Goal: Information Seeking & Learning: Learn about a topic

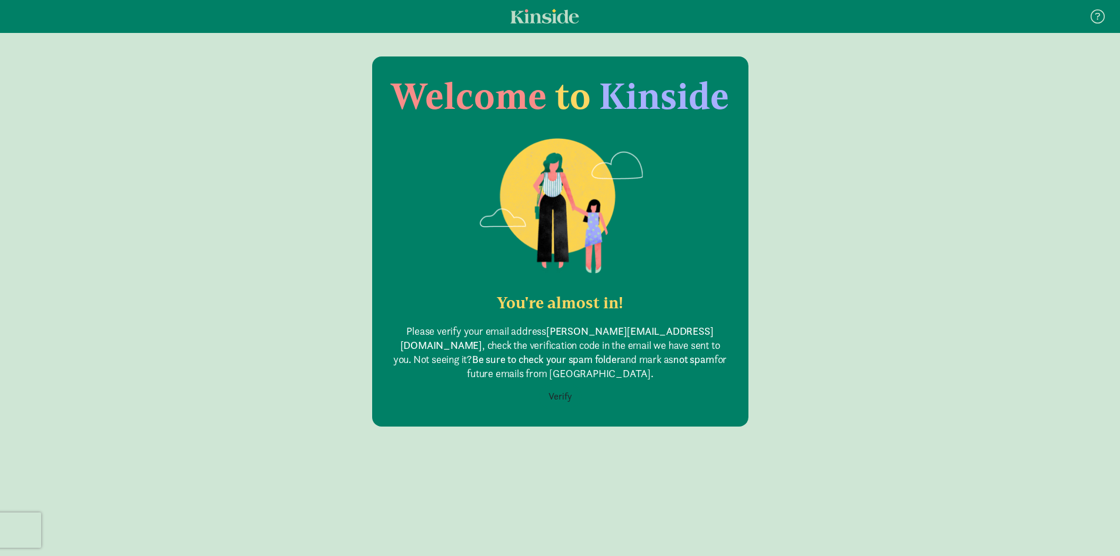
click at [572, 396] on button "Verify" at bounding box center [560, 396] width 39 height 22
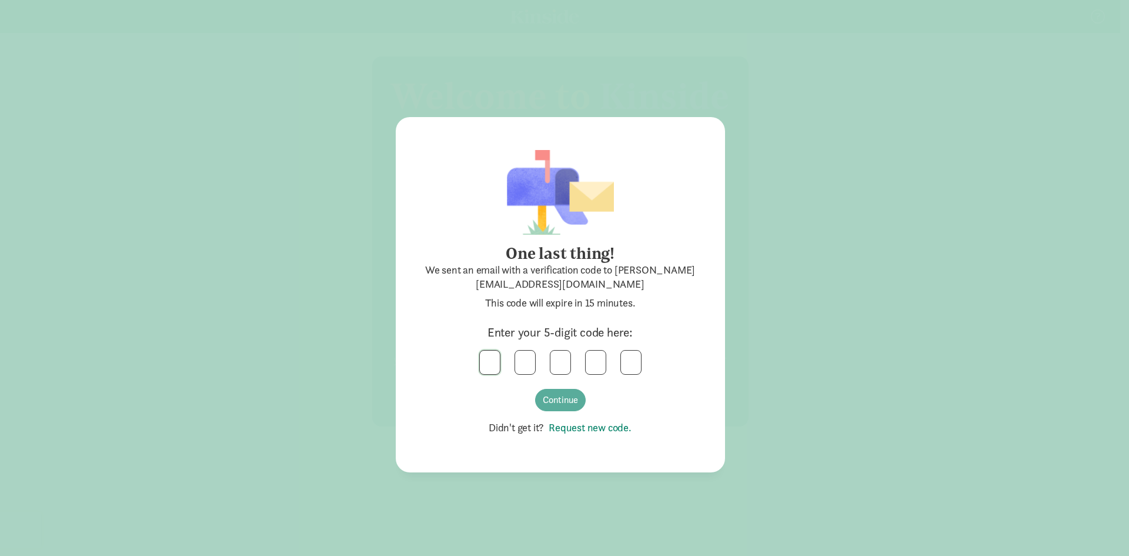
click at [483, 359] on input "text" at bounding box center [490, 362] width 20 height 24
drag, startPoint x: 517, startPoint y: 359, endPoint x: 550, endPoint y: 363, distance: 33.3
click at [550, 363] on div "5 5" at bounding box center [560, 362] width 282 height 25
click at [567, 396] on button "Continue" at bounding box center [560, 400] width 51 height 22
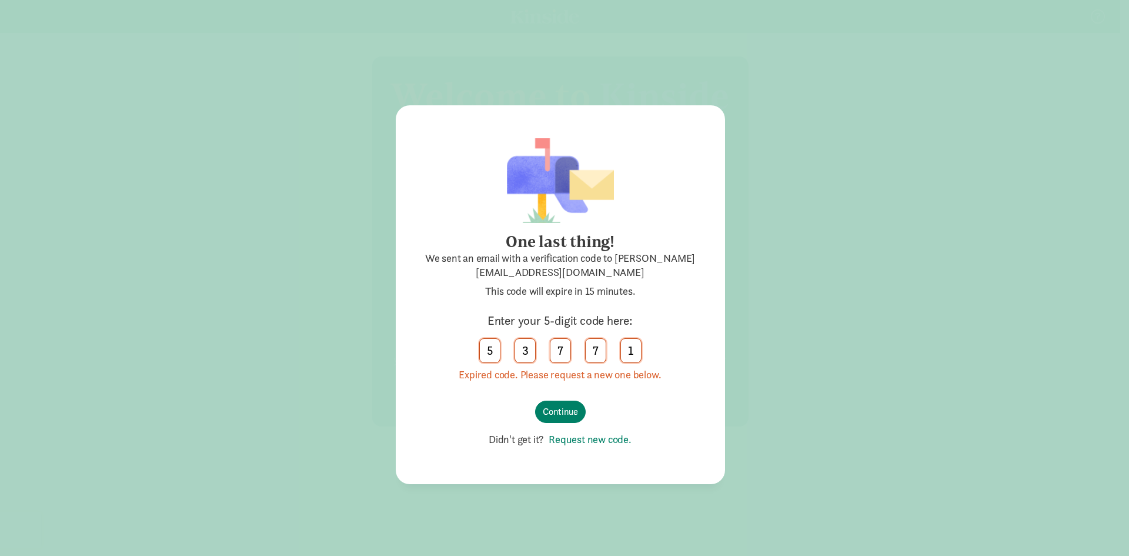
click at [588, 439] on link "Request new code." at bounding box center [588, 439] width 88 height 14
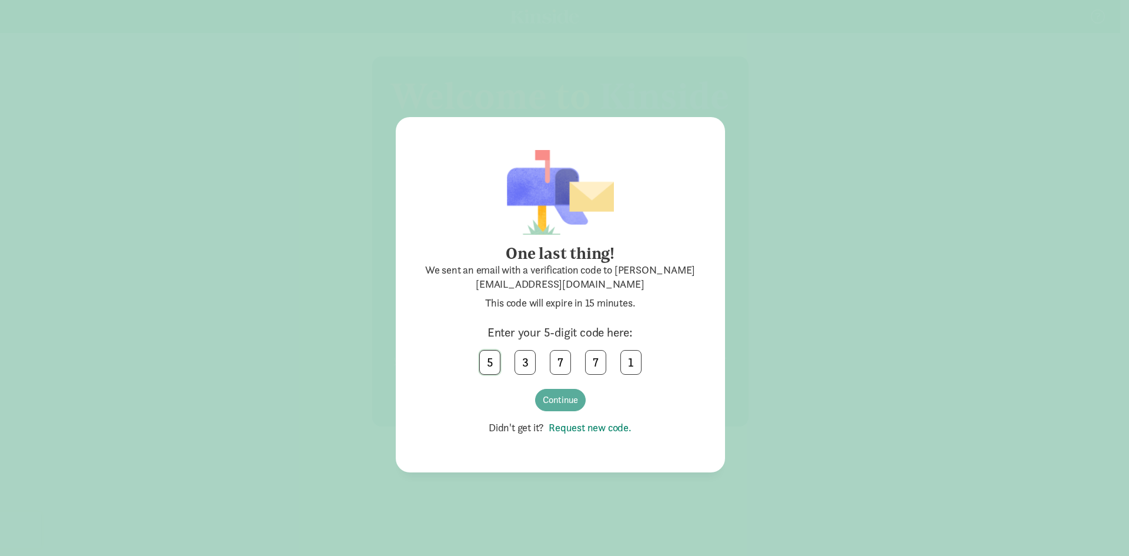
click at [492, 362] on input "5" at bounding box center [490, 362] width 20 height 24
drag, startPoint x: 492, startPoint y: 362, endPoint x: 477, endPoint y: 362, distance: 14.7
click at [478, 362] on div "5 3 7 7 1" at bounding box center [560, 362] width 282 height 25
click at [564, 402] on button "Continue" at bounding box center [560, 400] width 51 height 22
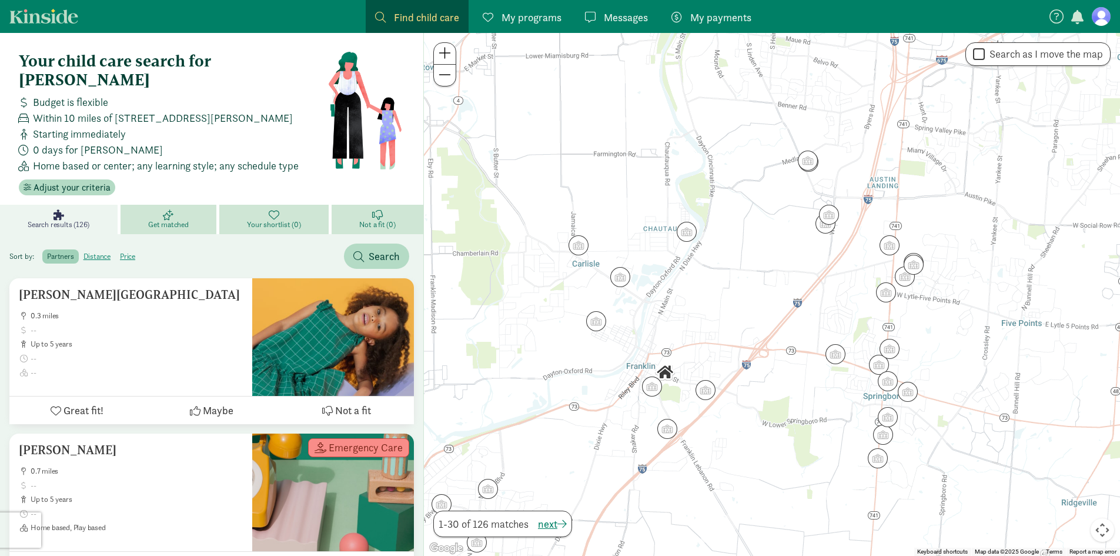
drag, startPoint x: 1050, startPoint y: 224, endPoint x: 955, endPoint y: 328, distance: 141.1
click at [955, 328] on div at bounding box center [772, 294] width 696 height 523
click at [907, 279] on img "Click to see details" at bounding box center [906, 273] width 22 height 22
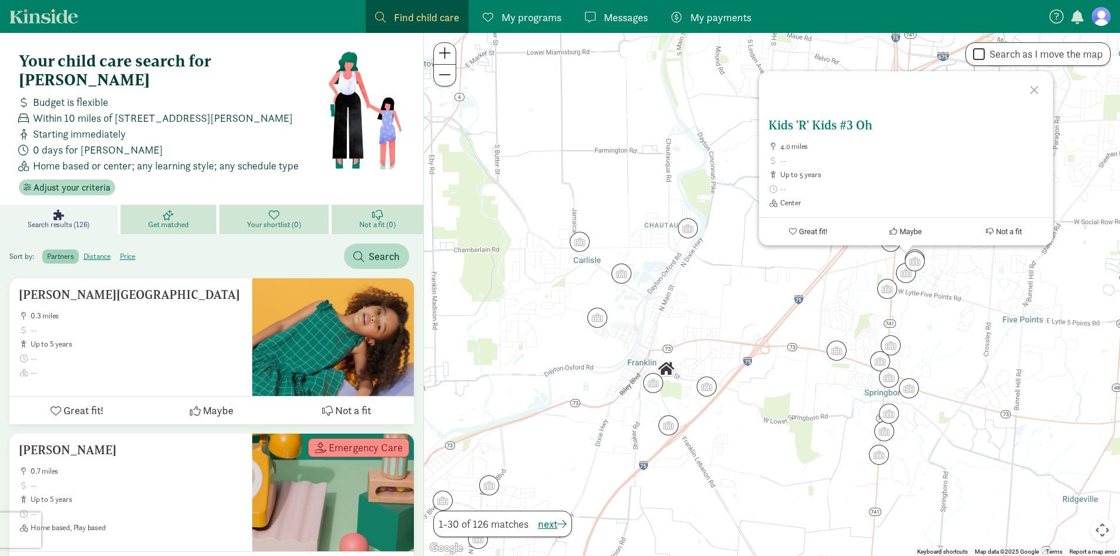
click at [847, 122] on h5 "Kids 'R' Kids #3 Oh" at bounding box center [905, 125] width 275 height 14
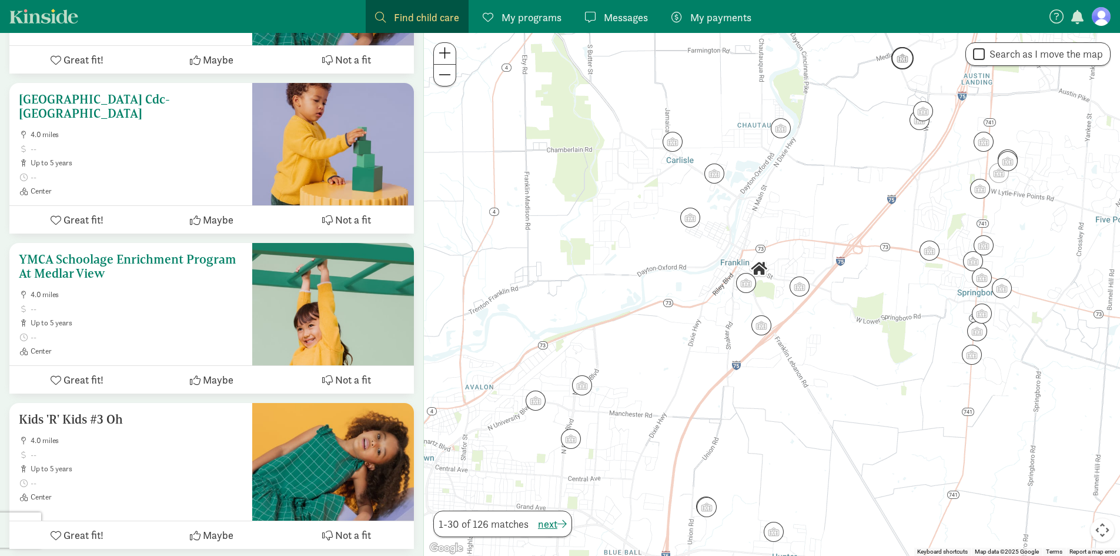
scroll to position [3645, 0]
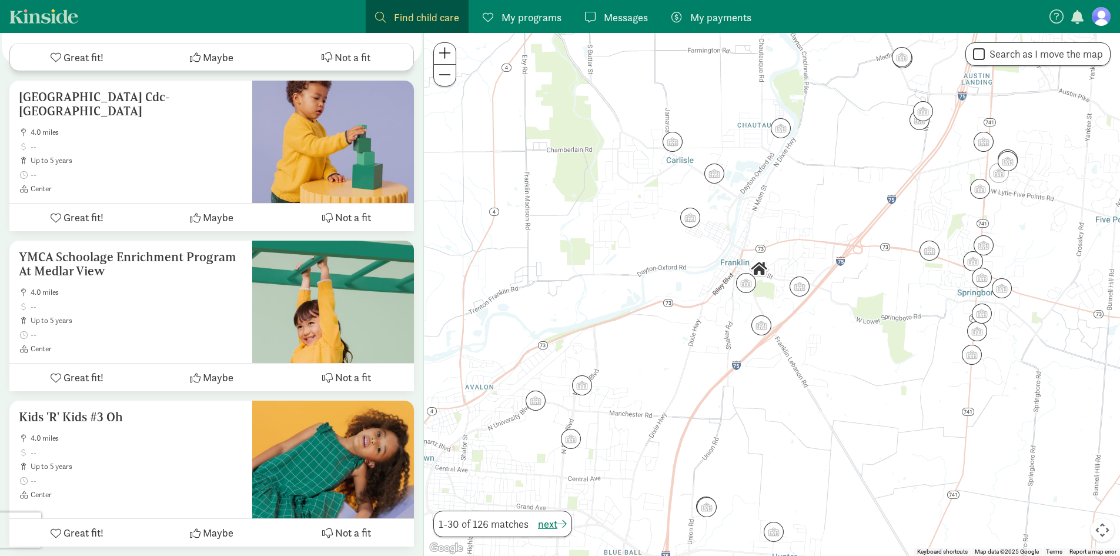
click at [540, 26] on link "My programs Programs" at bounding box center [522, 16] width 98 height 33
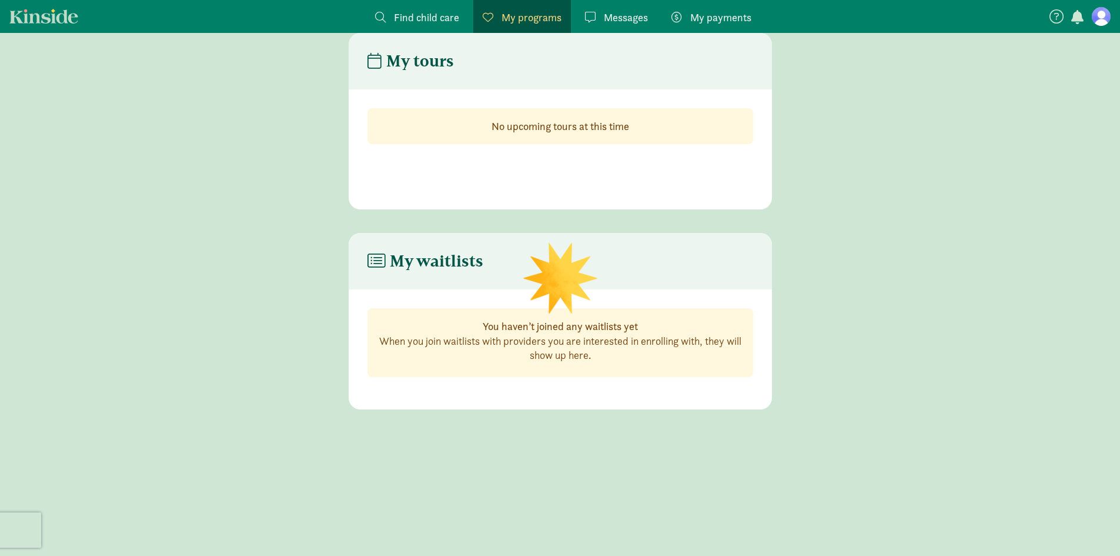
scroll to position [24, 0]
click at [635, 20] on span "Messages" at bounding box center [626, 17] width 44 height 16
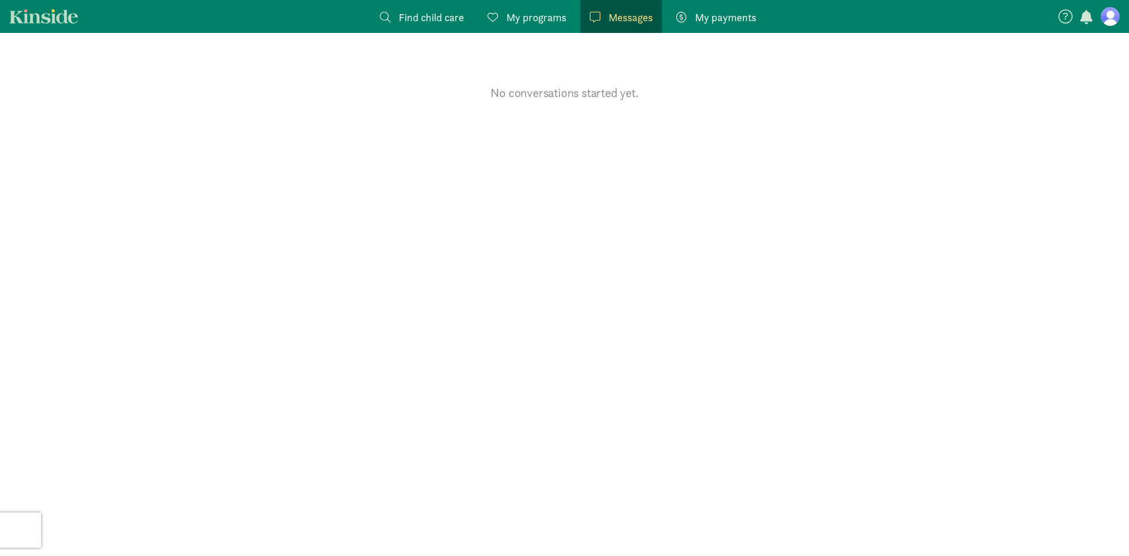
click at [714, 10] on span "My payments" at bounding box center [725, 17] width 61 height 16
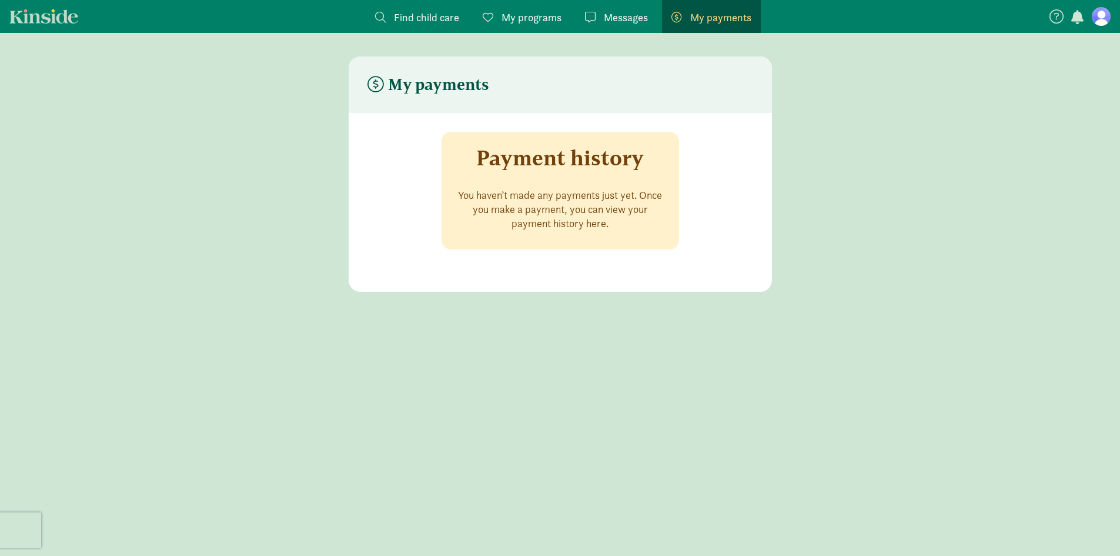
click at [410, 18] on span "Find child care" at bounding box center [426, 17] width 65 height 16
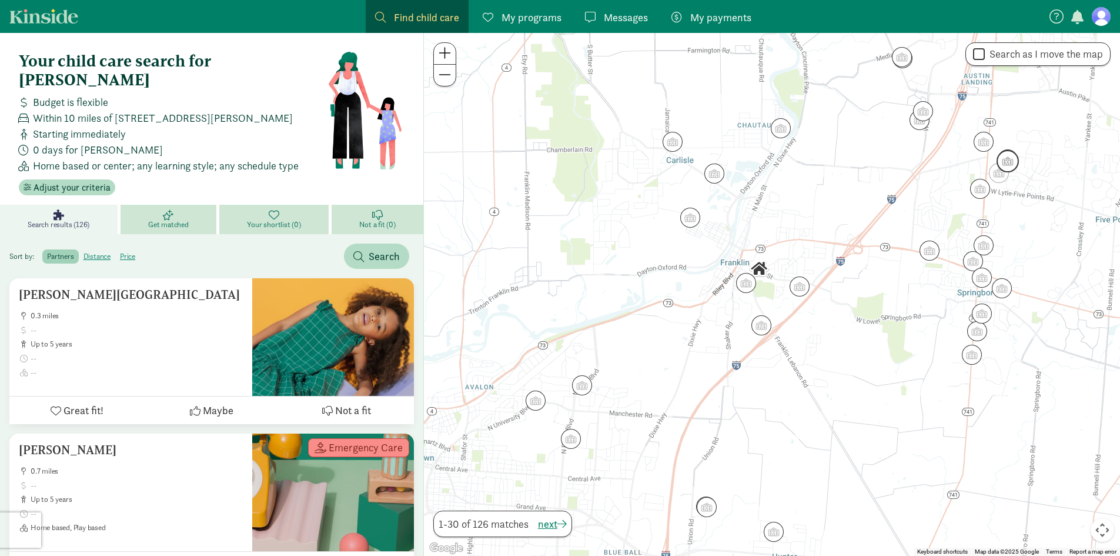
click at [1008, 159] on img "Click to see details" at bounding box center [1008, 161] width 22 height 22
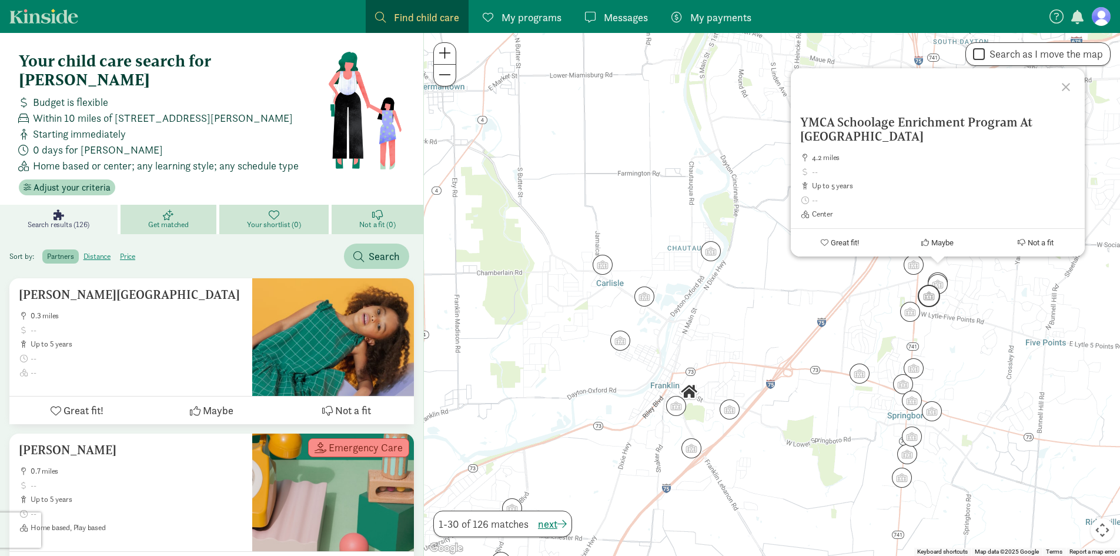
click at [931, 300] on img "Click to see details" at bounding box center [929, 296] width 22 height 22
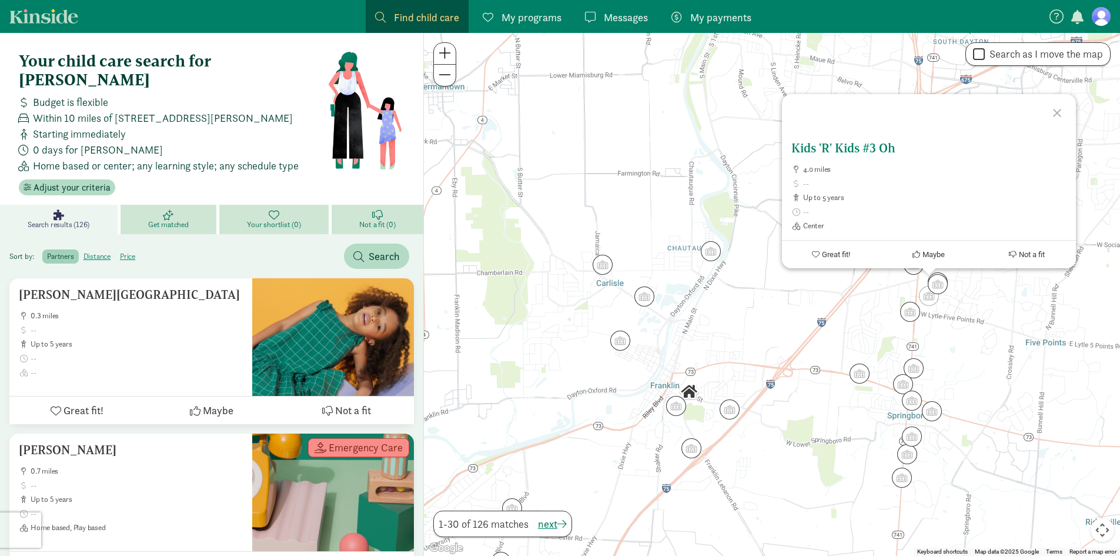
click at [847, 262] on button "Great fit!" at bounding box center [831, 254] width 98 height 28
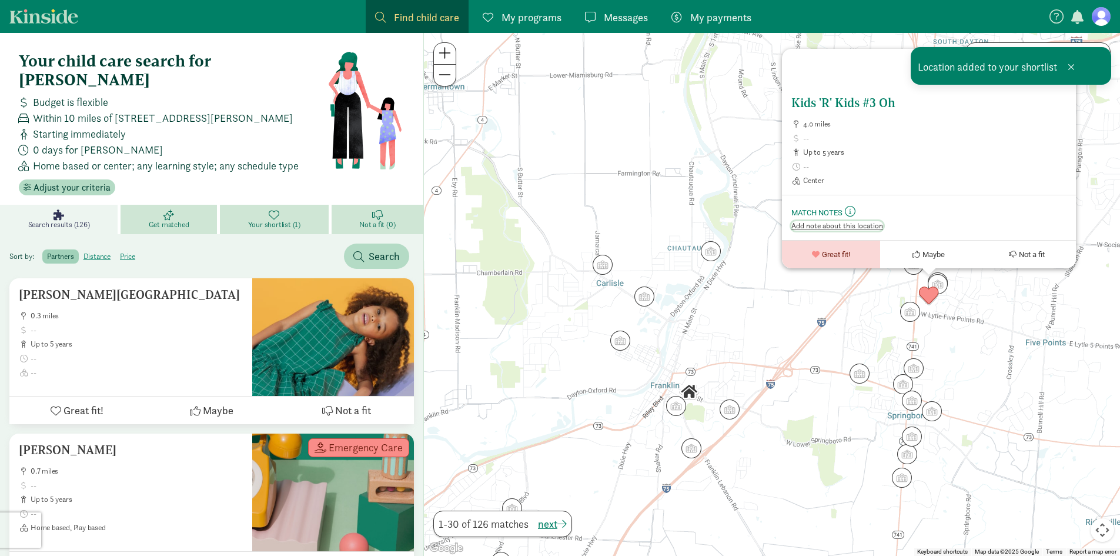
click at [834, 226] on span "Add note about this location" at bounding box center [837, 225] width 92 height 9
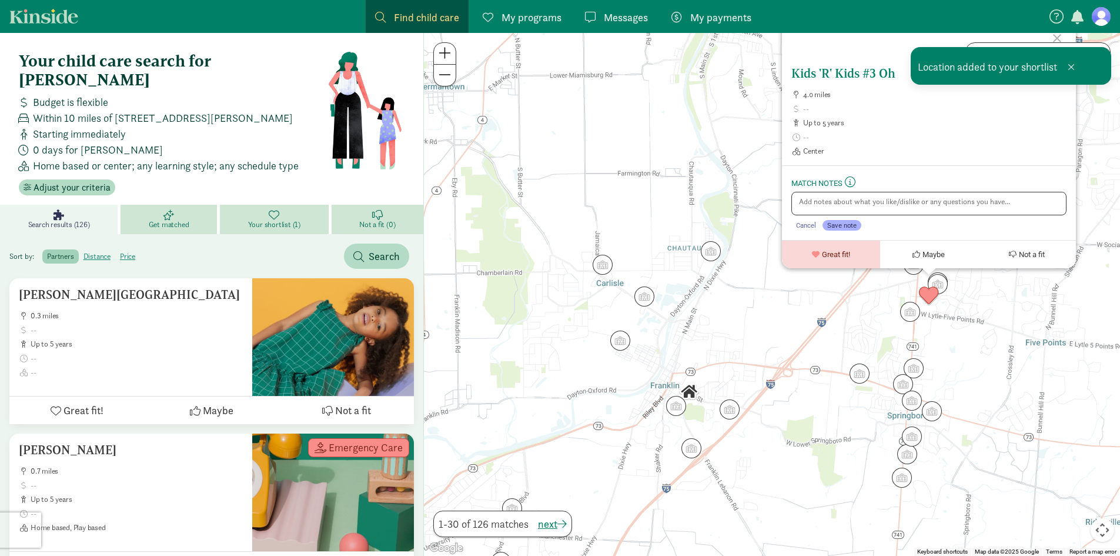
click at [834, 73] on h5 "Kids 'R' Kids #3 Oh" at bounding box center [928, 73] width 275 height 14
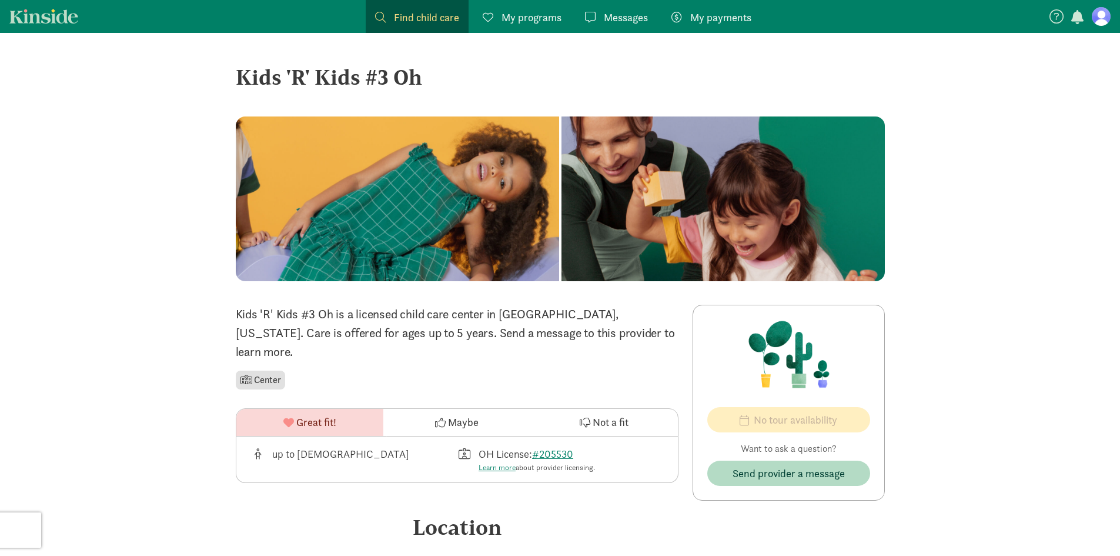
click at [347, 76] on div "Kids 'R' Kids #3 Oh" at bounding box center [560, 77] width 649 height 32
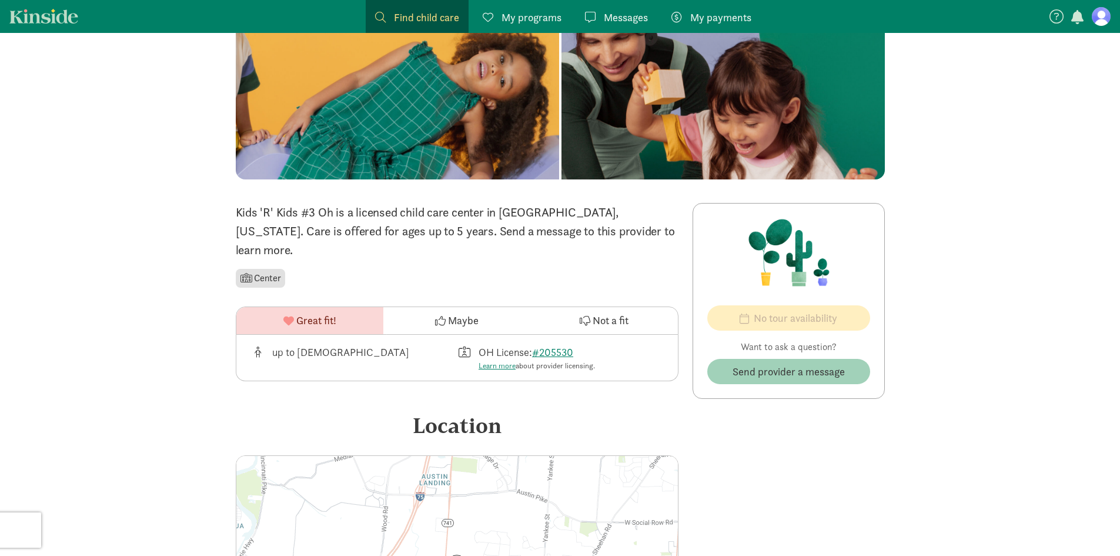
scroll to position [96, 0]
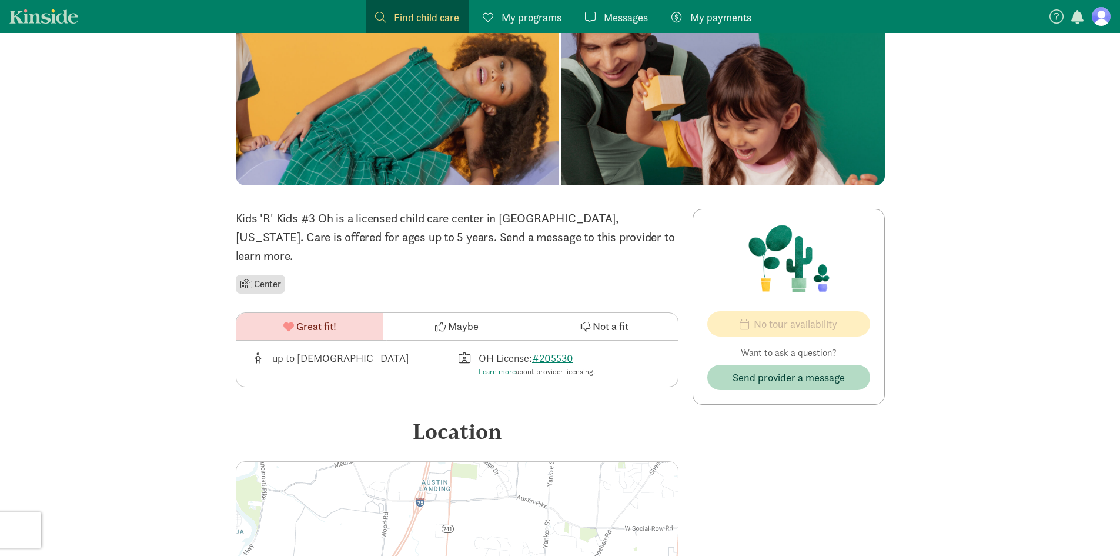
click at [73, 23] on nav "Find child care Find My programs Programs Messages Messages My payments Pay" at bounding box center [560, 16] width 1120 height 33
click at [58, 12] on link "Kinside" at bounding box center [43, 16] width 69 height 15
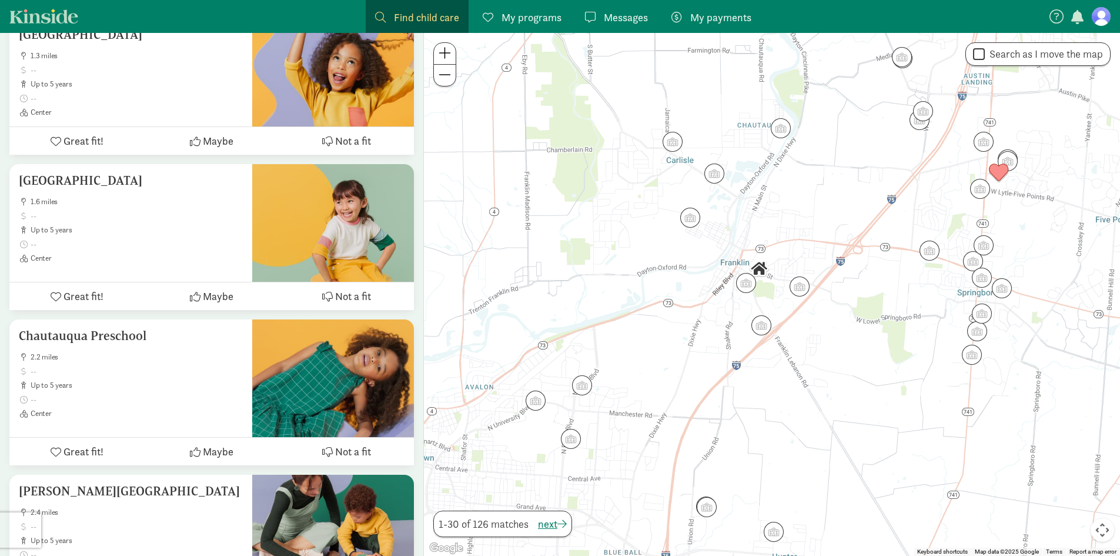
scroll to position [743, 0]
